Goal: Task Accomplishment & Management: Use online tool/utility

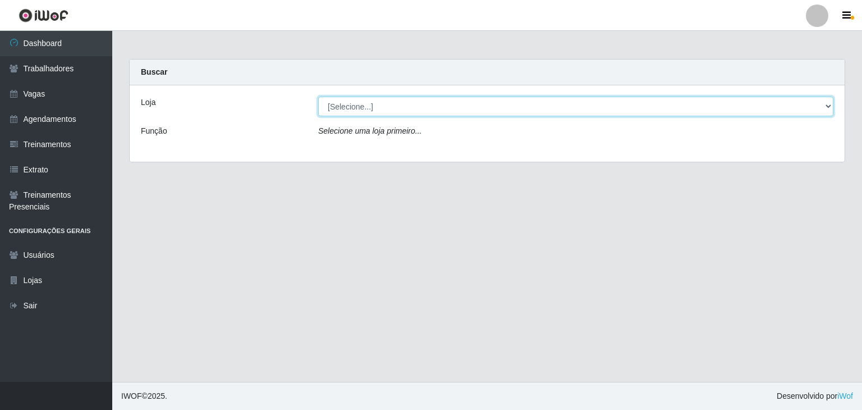
click at [417, 107] on select "[Selecione...] Leite Clan - [GEOGRAPHIC_DATA]" at bounding box center [575, 106] width 515 height 20
select select "452"
click at [318, 96] on select "[Selecione...] Leite Clan - [GEOGRAPHIC_DATA]" at bounding box center [575, 106] width 515 height 20
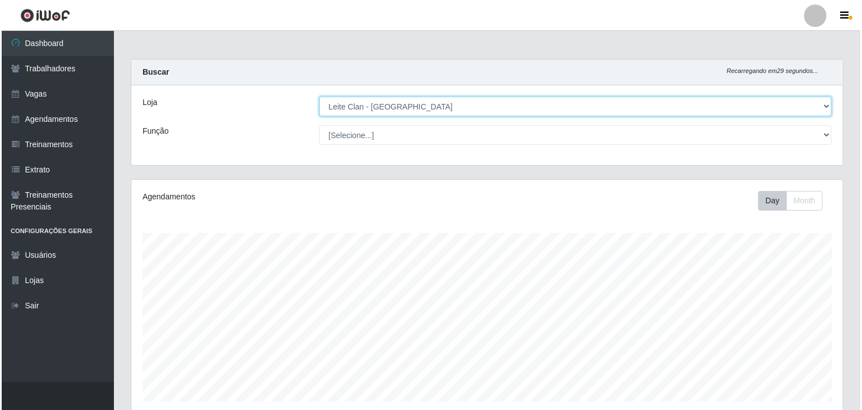
scroll to position [168, 0]
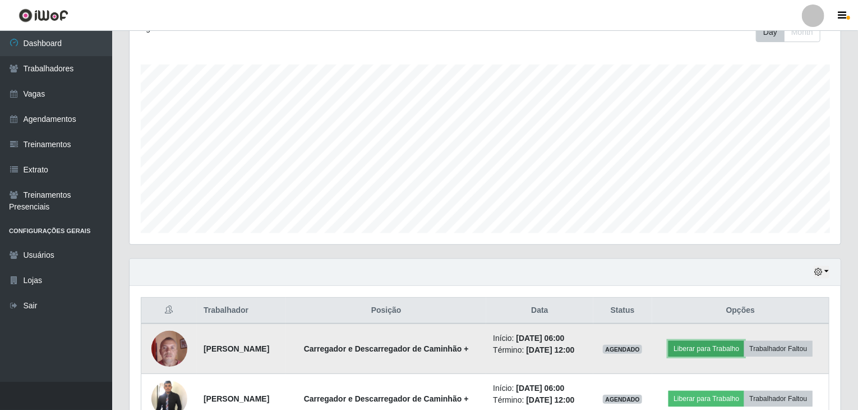
click at [708, 350] on button "Liberar para Trabalho" at bounding box center [707, 349] width 76 height 16
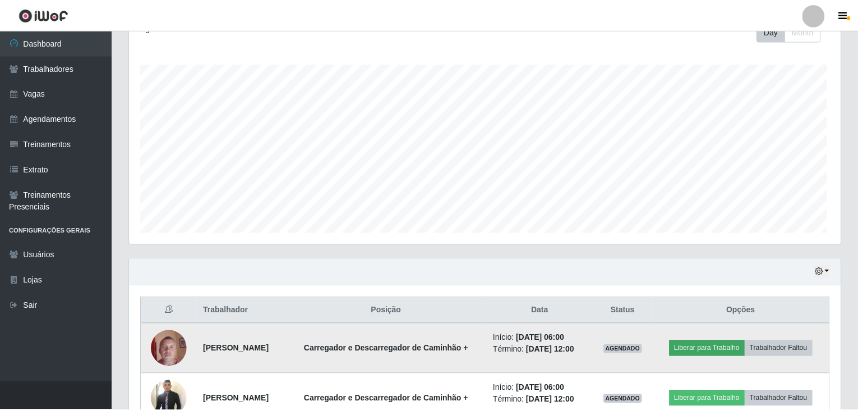
scroll to position [233, 707]
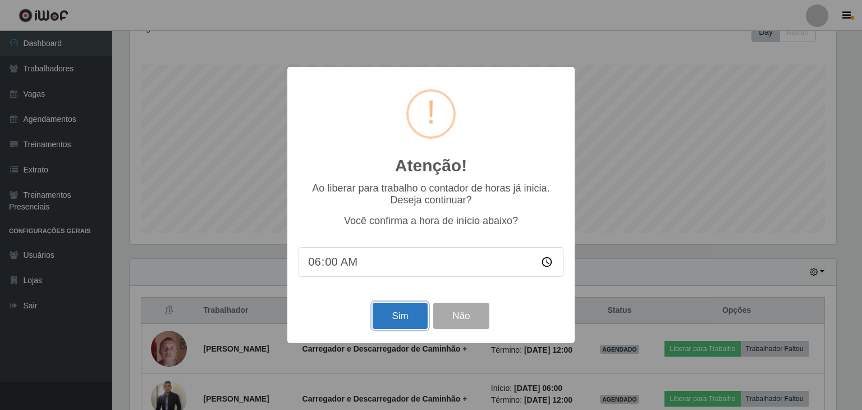
click at [404, 319] on button "Sim" at bounding box center [400, 315] width 54 height 26
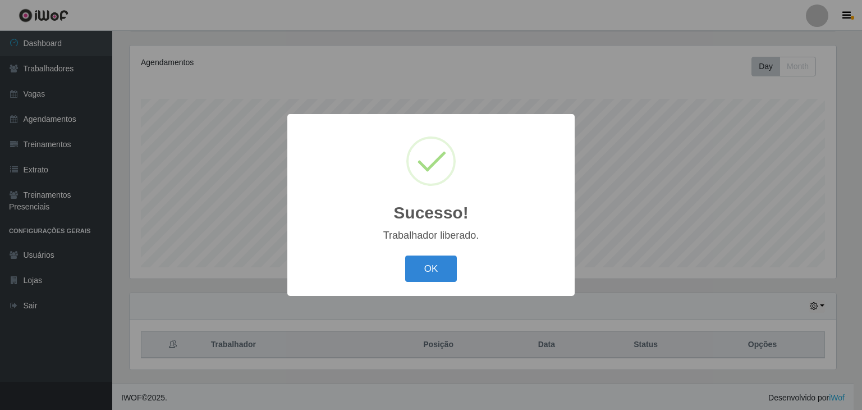
drag, startPoint x: 426, startPoint y: 265, endPoint x: 512, endPoint y: 287, distance: 88.4
click at [430, 266] on button "OK" at bounding box center [431, 268] width 52 height 26
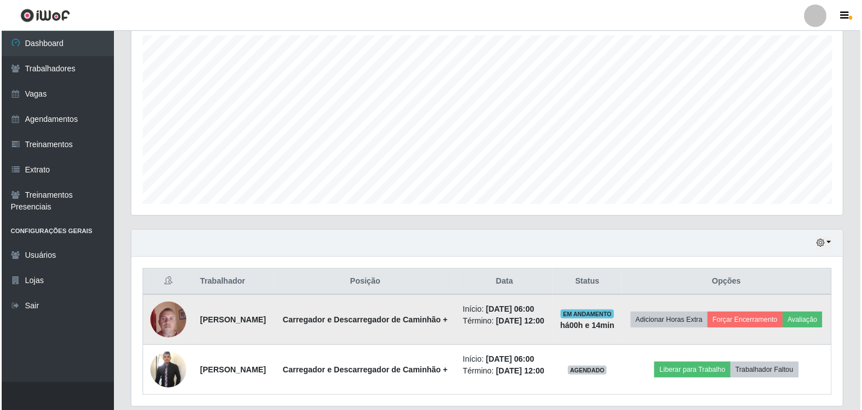
scroll to position [246, 0]
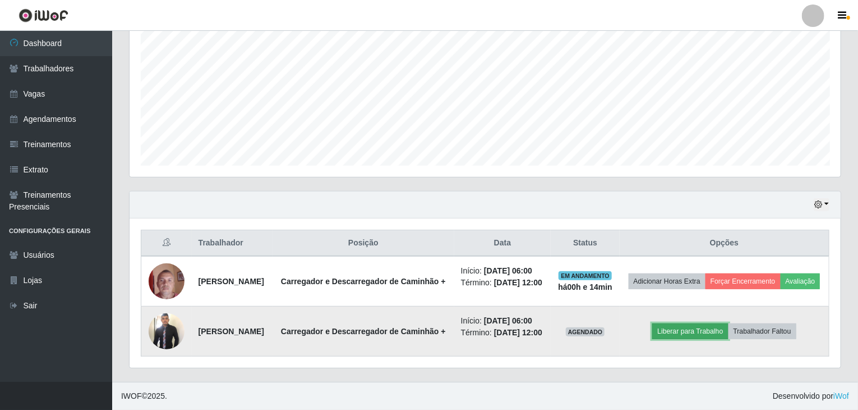
click at [678, 332] on button "Liberar para Trabalho" at bounding box center [690, 331] width 76 height 16
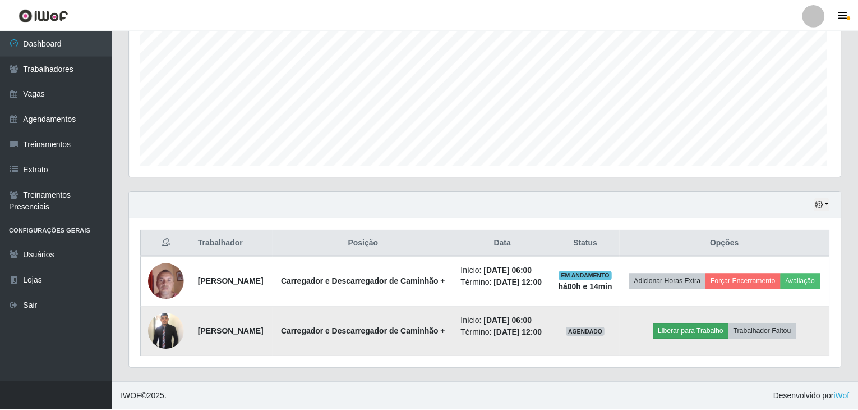
scroll to position [233, 707]
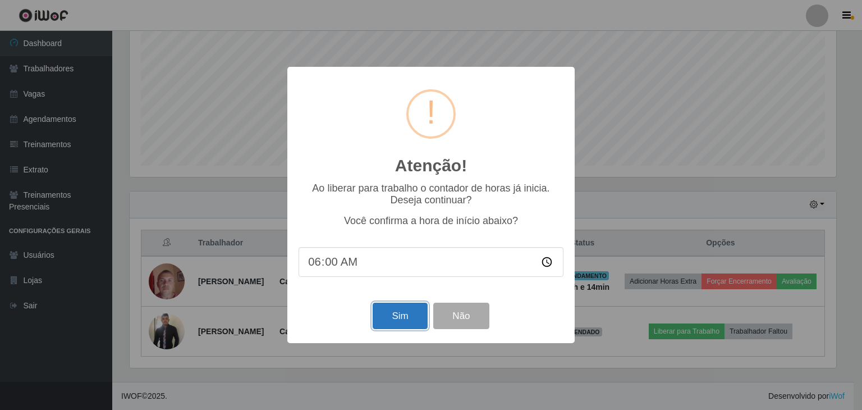
click at [399, 314] on button "Sim" at bounding box center [400, 315] width 54 height 26
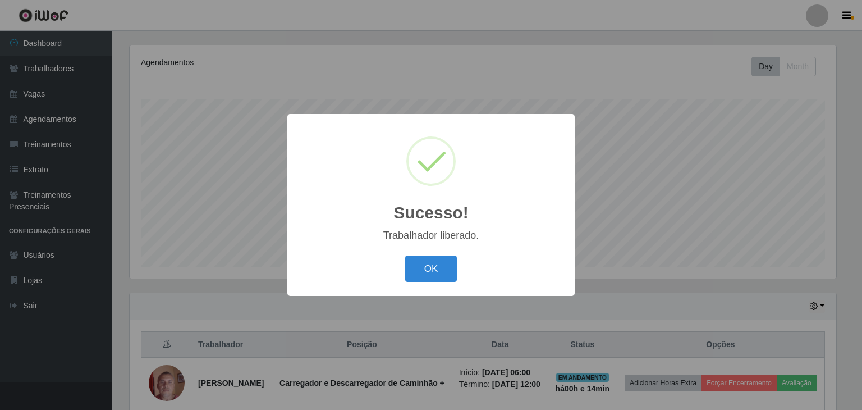
drag, startPoint x: 446, startPoint y: 265, endPoint x: 465, endPoint y: 243, distance: 28.7
click at [447, 264] on button "OK" at bounding box center [431, 268] width 52 height 26
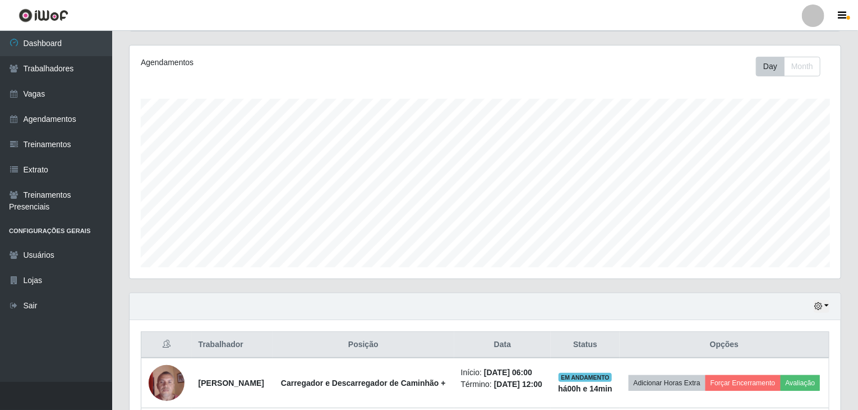
scroll to position [233, 711]
